Goal: Information Seeking & Learning: Learn about a topic

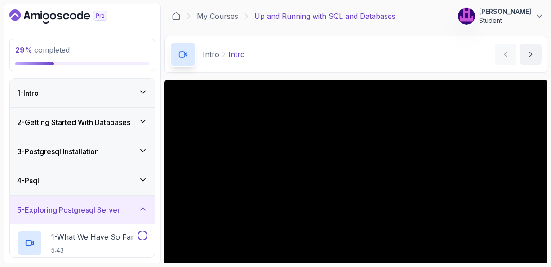
scroll to position [54, 0]
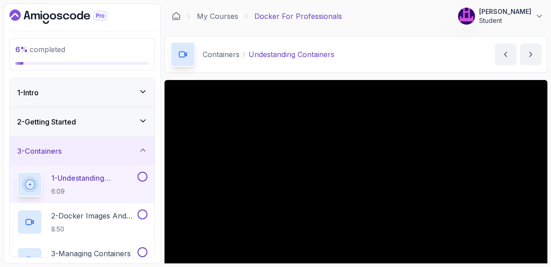
scroll to position [36, 0]
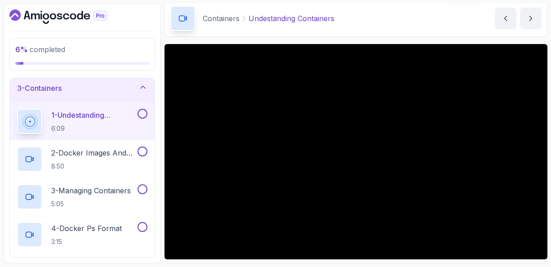
click at [394, 22] on div "Containers Undestanding Containers Undestanding Containers by [PERSON_NAME]" at bounding box center [355, 18] width 383 height 37
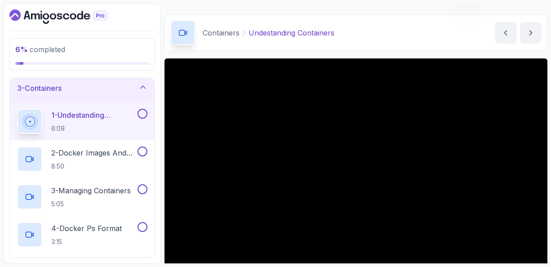
scroll to position [40, 0]
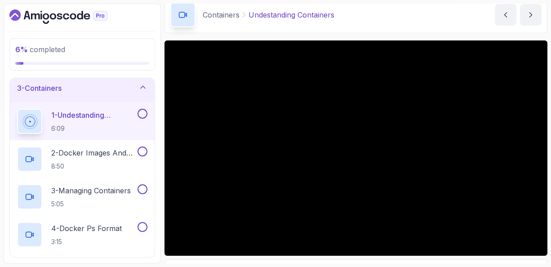
click at [83, 115] on p "1 - Undestanding Containers" at bounding box center [93, 115] width 84 height 11
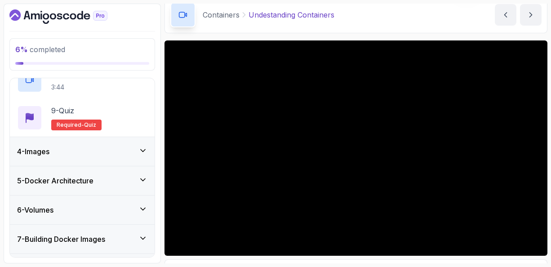
scroll to position [386, 0]
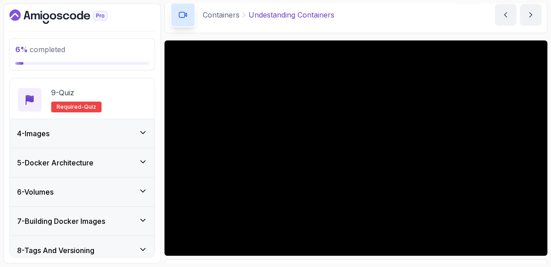
click at [141, 131] on icon at bounding box center [142, 132] width 9 height 9
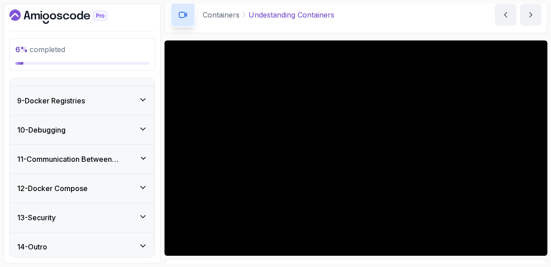
scroll to position [415, 0]
click at [146, 183] on icon at bounding box center [142, 186] width 9 height 9
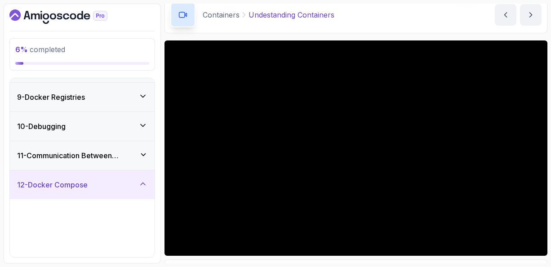
scroll to position [226, 0]
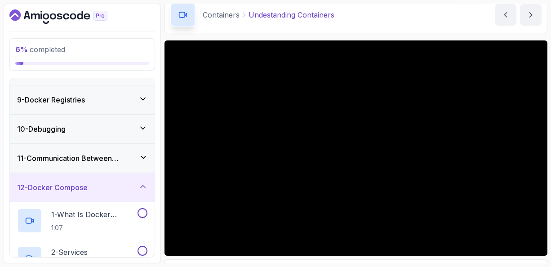
click at [146, 183] on icon at bounding box center [142, 186] width 9 height 9
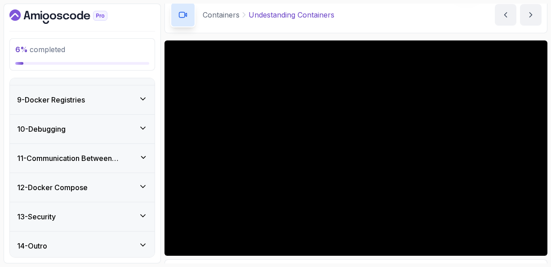
click at [142, 211] on icon at bounding box center [142, 215] width 9 height 9
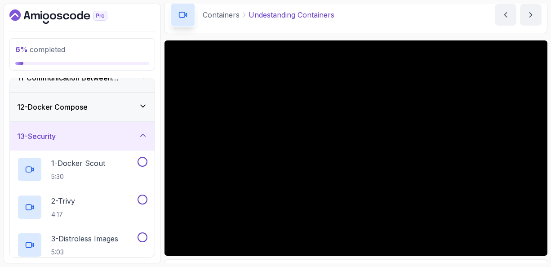
scroll to position [298, 0]
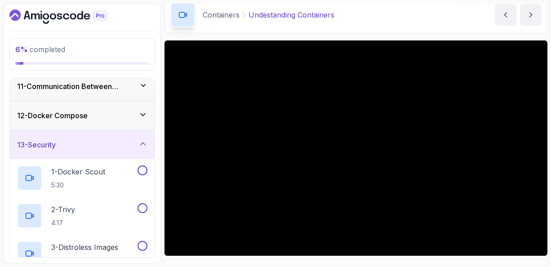
click at [141, 140] on icon at bounding box center [142, 143] width 9 height 9
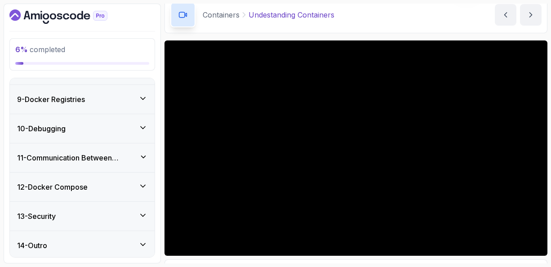
scroll to position [227, 0]
click at [144, 182] on icon at bounding box center [142, 185] width 9 height 9
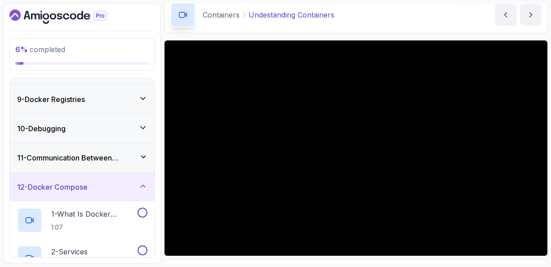
click at [116, 185] on div "12 - Docker Compose" at bounding box center [82, 186] width 130 height 11
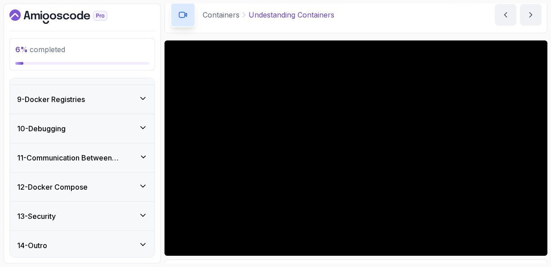
click at [116, 185] on div "12 - Docker Compose" at bounding box center [82, 186] width 130 height 11
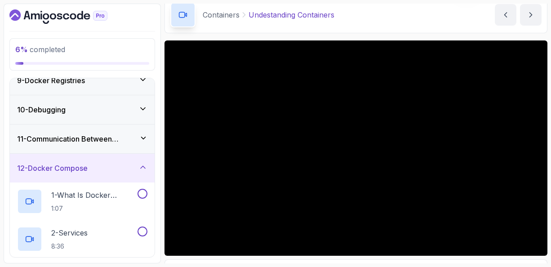
scroll to position [245, 0]
click at [143, 79] on icon at bounding box center [143, 80] width 4 height 2
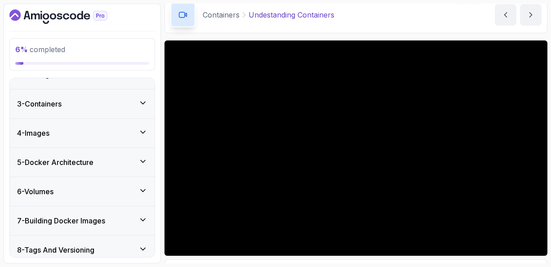
scroll to position [29, 0]
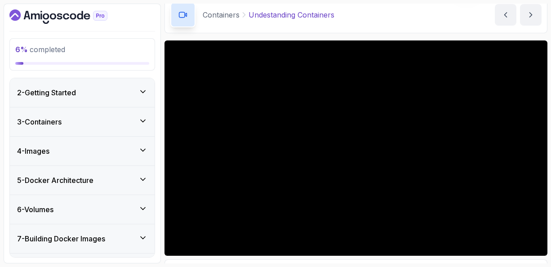
click at [143, 121] on icon at bounding box center [143, 121] width 4 height 2
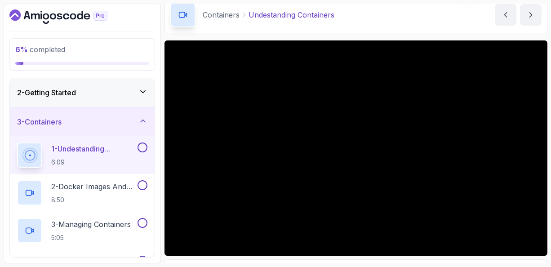
click at [144, 92] on icon at bounding box center [142, 91] width 9 height 9
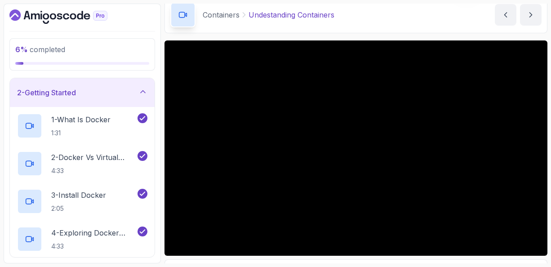
click at [91, 90] on div "2 - Getting Started" at bounding box center [82, 92] width 130 height 11
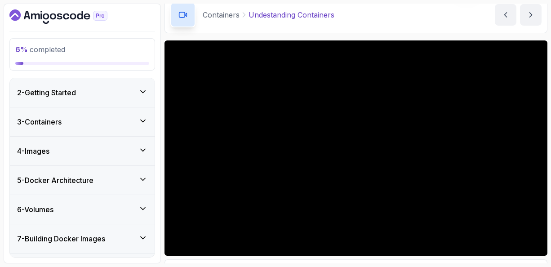
click at [91, 90] on div "2 - Getting Started" at bounding box center [82, 92] width 130 height 11
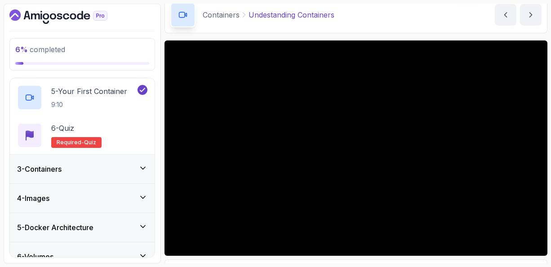
scroll to position [209, 0]
click at [145, 168] on icon at bounding box center [142, 167] width 9 height 9
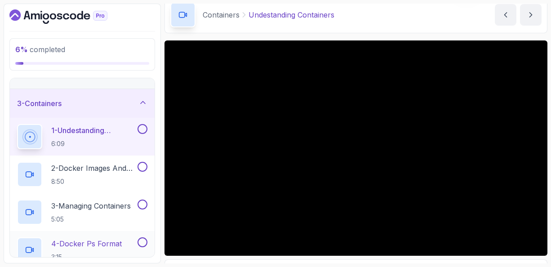
scroll to position [47, 0]
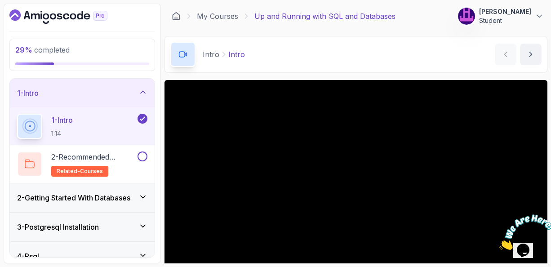
click at [144, 197] on icon at bounding box center [142, 196] width 9 height 9
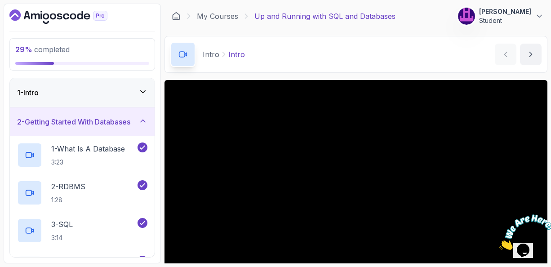
click at [145, 122] on icon at bounding box center [142, 120] width 9 height 9
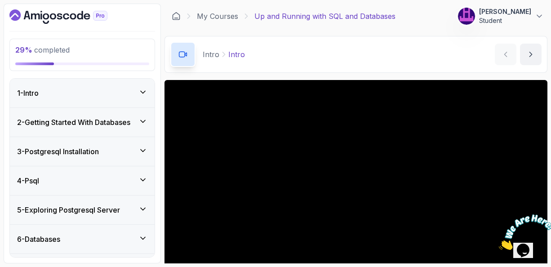
click at [144, 93] on icon at bounding box center [142, 92] width 9 height 9
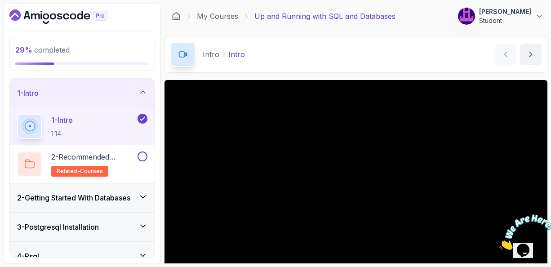
click at [144, 93] on icon at bounding box center [142, 92] width 9 height 9
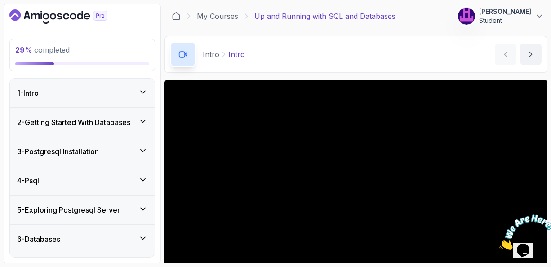
click at [143, 236] on icon at bounding box center [142, 238] width 9 height 9
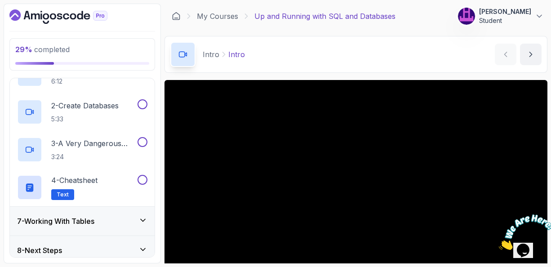
scroll to position [203, 0]
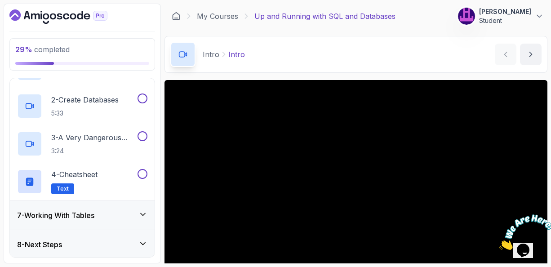
click at [142, 241] on icon at bounding box center [142, 243] width 9 height 9
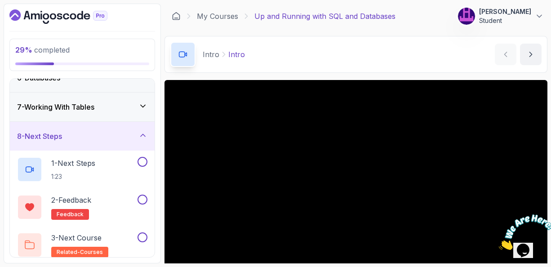
scroll to position [166, 0]
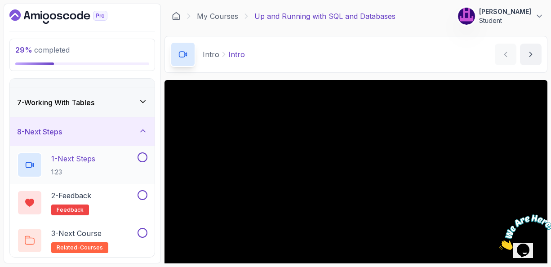
click at [88, 160] on p "1 - Next Steps" at bounding box center [73, 158] width 44 height 11
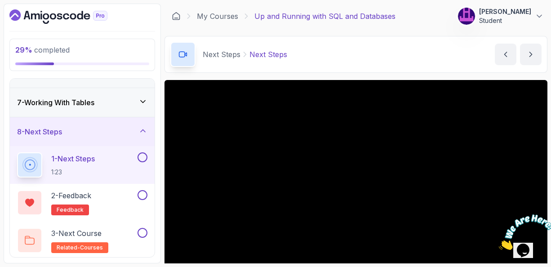
click at [415, 77] on main "My Courses Up and Running with SQL and Databases 176 Points Mahmod Habibi Stude…" at bounding box center [355, 134] width 383 height 260
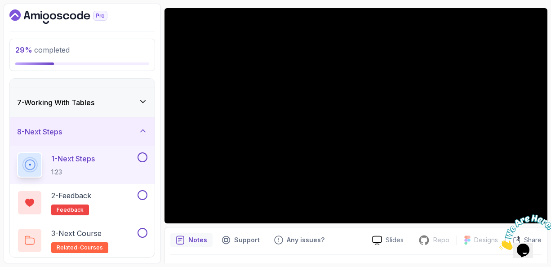
scroll to position [54, 0]
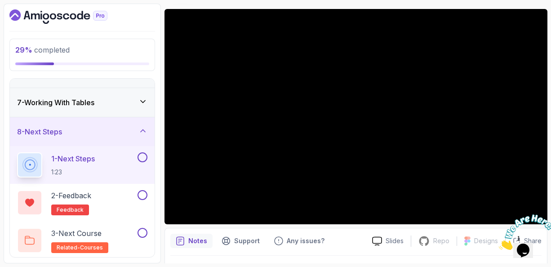
scroll to position [72, 0]
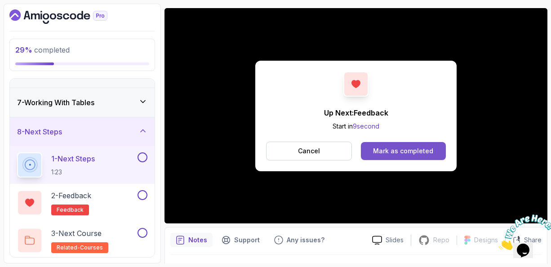
click at [395, 148] on div "Mark as completed" at bounding box center [403, 150] width 60 height 9
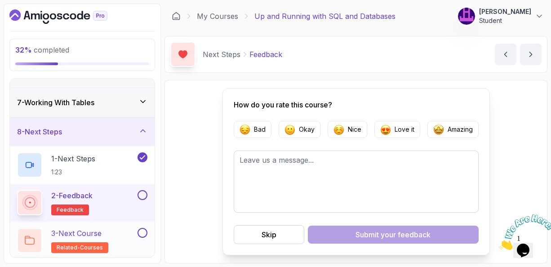
click at [94, 230] on p "3 - Next Course" at bounding box center [76, 233] width 50 height 11
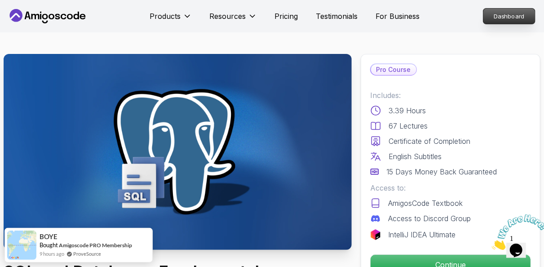
click at [501, 18] on p "Dashboard" at bounding box center [509, 16] width 52 height 15
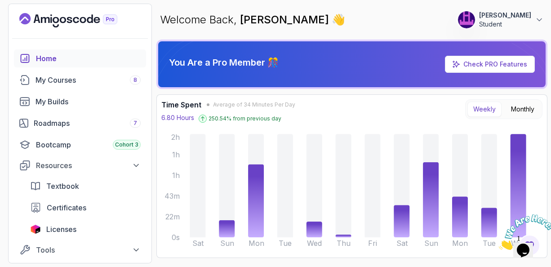
click at [159, 33] on div "Welcome Back, Mahmod Habibi 👋 176 Points Mahmod Habibi Student" at bounding box center [351, 20] width 391 height 32
click at [383, 31] on div "Welcome Back, Mahmod Habibi 👋 176 Points Mahmod Habibi Student" at bounding box center [351, 20] width 391 height 32
click at [383, 93] on div "You Are a Pro Member 🎊 Check PRO Features Time Spent Average of 34 Minutes Per …" at bounding box center [351, 149] width 391 height 218
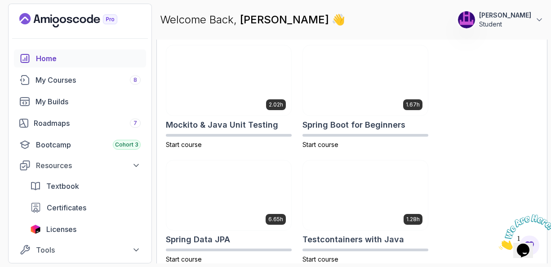
scroll to position [730, 0]
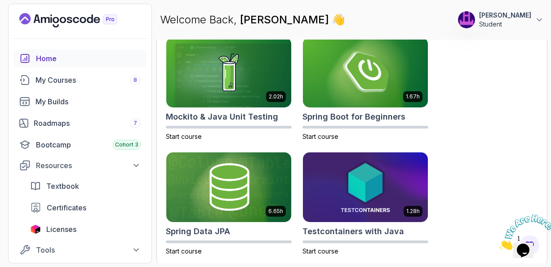
click at [455, 96] on div "2.63h CI/CD with GitHub Actions Start course 1.70h Database Design & Implementa…" at bounding box center [352, 31] width 372 height 448
click at [387, 134] on p "Start course" at bounding box center [365, 136] width 126 height 9
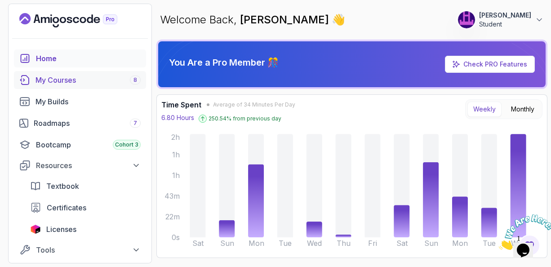
click at [60, 82] on div "My Courses 8" at bounding box center [87, 80] width 105 height 11
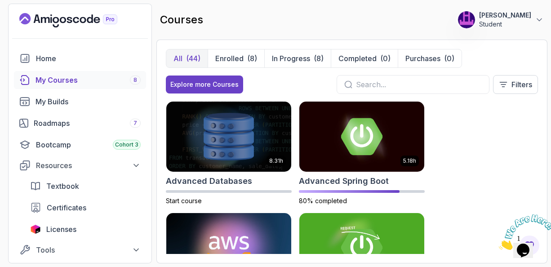
click at [499, 47] on div "All (44) Enrolled (8) In Progress (8) Completed (0) Purchases (0) Explore more …" at bounding box center [351, 152] width 391 height 224
click at [447, 41] on div "All (44) Enrolled (8) In Progress (8) Completed (0) Purchases (0) Explore more …" at bounding box center [351, 152] width 391 height 224
click at [329, 42] on div "All (44) Enrolled (8) In Progress (8) Completed (0) Purchases (0) Explore more …" at bounding box center [351, 152] width 391 height 224
click at [311, 77] on div "Explore more Courses Filters" at bounding box center [352, 84] width 372 height 19
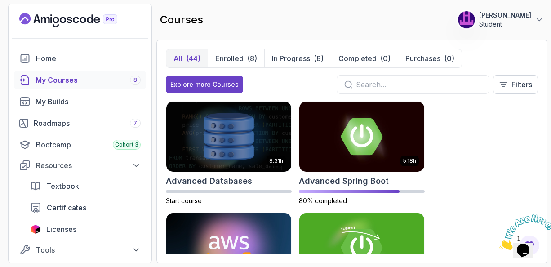
click at [307, 40] on div "All (44) Enrolled (8) In Progress (8) Completed (0) Purchases (0) Explore more …" at bounding box center [351, 152] width 391 height 224
click at [300, 78] on div "Explore more Courses Filters" at bounding box center [352, 84] width 372 height 19
click at [468, 124] on div "8.31h Advanced Databases Start course 5.18h Advanced Spring Boot 80% completed …" at bounding box center [352, 177] width 372 height 153
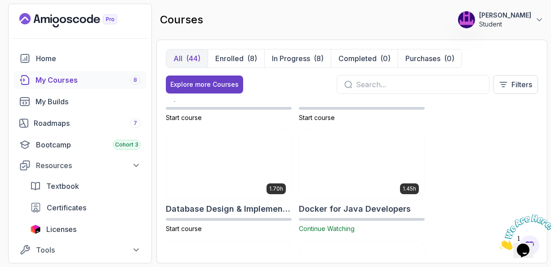
scroll to position [323, 0]
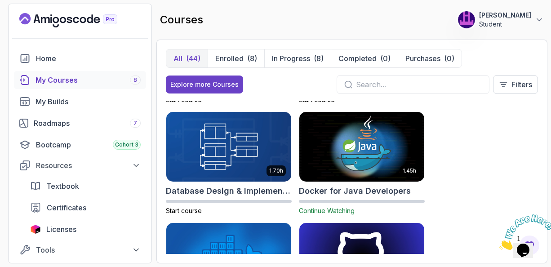
click at [521, 54] on div "All (44) Enrolled (8) In Progress (8) Completed (0) Purchases (0)" at bounding box center [352, 58] width 372 height 19
click at [462, 96] on div "All (44) Enrolled (8) In Progress (8) Completed (0) Purchases (0) Explore more …" at bounding box center [352, 75] width 372 height 52
click at [394, 47] on div "All (44) Enrolled (8) In Progress (8) Completed (0) Purchases (0) Explore more …" at bounding box center [351, 152] width 391 height 224
click at [297, 77] on div "Explore more Courses Filters" at bounding box center [352, 84] width 372 height 19
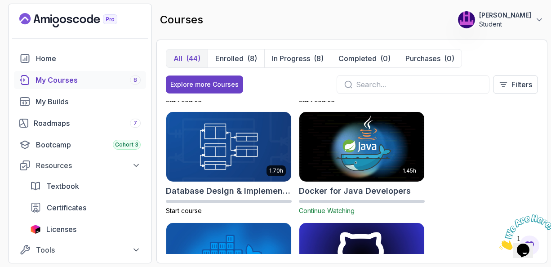
click at [295, 77] on div "Explore more Courses Filters" at bounding box center [352, 84] width 372 height 19
click at [492, 168] on div "8.31h Advanced Databases Start course 5.18h Advanced Spring Boot 80% completed …" at bounding box center [352, 177] width 372 height 153
click at [455, 131] on div "8.31h Advanced Databases Start course 5.18h Advanced Spring Boot 80% completed …" at bounding box center [352, 177] width 372 height 153
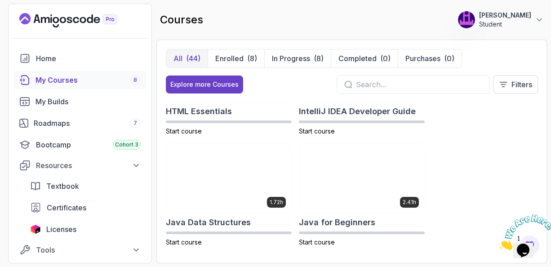
scroll to position [755, 0]
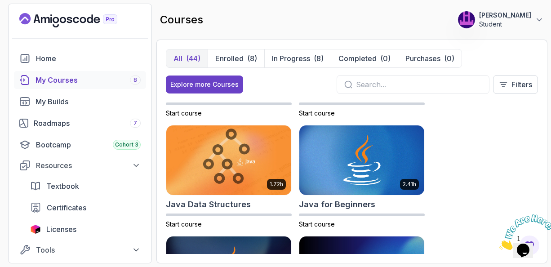
click at [453, 138] on div "8.31h Advanced Databases Start course 5.18h Advanced Spring Boot 80% completed …" at bounding box center [352, 177] width 372 height 153
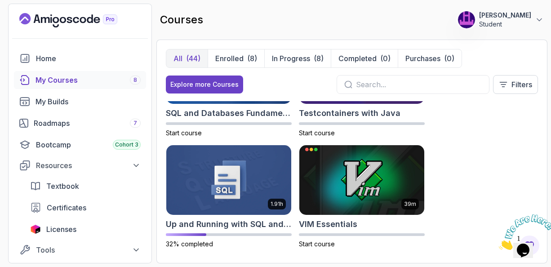
scroll to position [2295, 0]
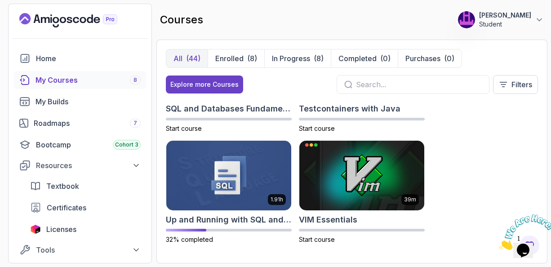
click at [249, 7] on div "courses 176 Points Mahmod Habibi Student" at bounding box center [351, 20] width 391 height 32
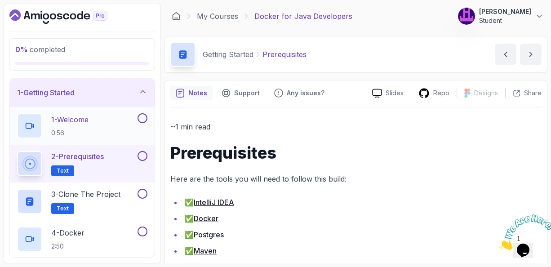
click at [78, 119] on p "1 - Welcome" at bounding box center [69, 119] width 37 height 11
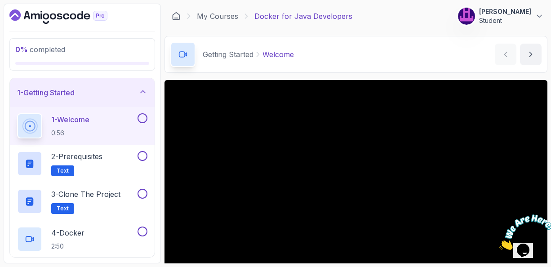
click at [363, 76] on main "My Courses Docker for Java Developers 176 Points Mahmod Habibi Student 2 - Gett…" at bounding box center [355, 134] width 383 height 260
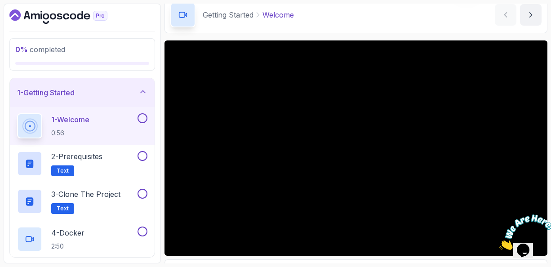
scroll to position [22, 0]
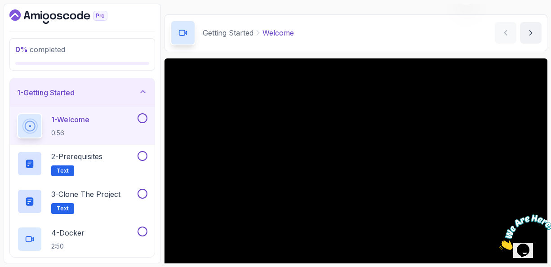
click at [159, 51] on div "0 % completed 1 - Getting Started 1 - Welcome 0:56 2 - Prerequisites Text 3 - C…" at bounding box center [82, 134] width 157 height 260
click at [415, 53] on main "My Courses Docker for Java Developers 176 Points Mahmod Habibi Student 2 - Gett…" at bounding box center [355, 134] width 383 height 260
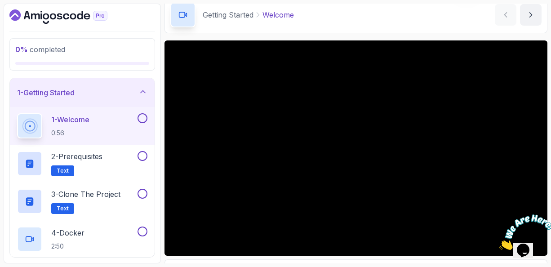
scroll to position [57, 0]
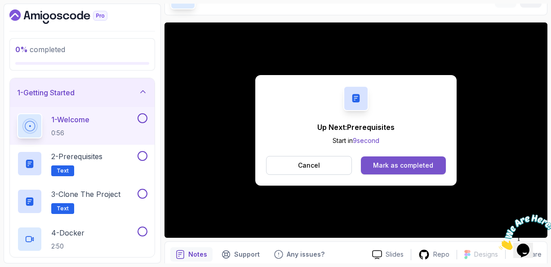
click at [401, 161] on div "Mark as completed" at bounding box center [403, 165] width 60 height 9
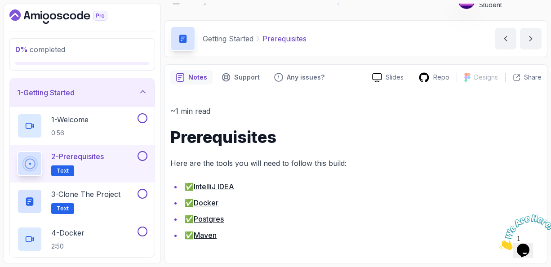
scroll to position [15, 0]
click at [354, 88] on div "Notes Support Any issues? Slides Repo Designs Design not available Share ~1 min…" at bounding box center [355, 164] width 383 height 199
click at [343, 94] on div "~1 min read Prerequisites Here are the tools you will need to follow this build…" at bounding box center [355, 175] width 371 height 165
click at [78, 233] on p "4 - Docker" at bounding box center [67, 232] width 33 height 11
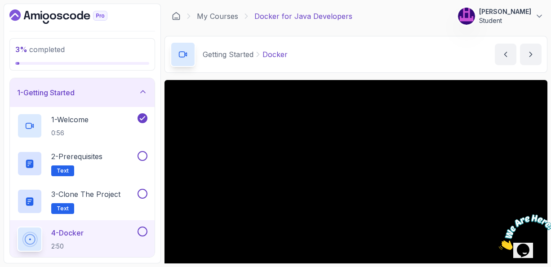
click at [392, 75] on main "My Courses Docker for Java Developers 176 Points Mahmod Habibi Student 2 - Gett…" at bounding box center [355, 134] width 383 height 260
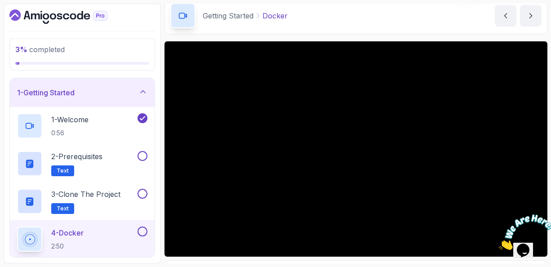
scroll to position [40, 0]
